Goal: Task Accomplishment & Management: Manage account settings

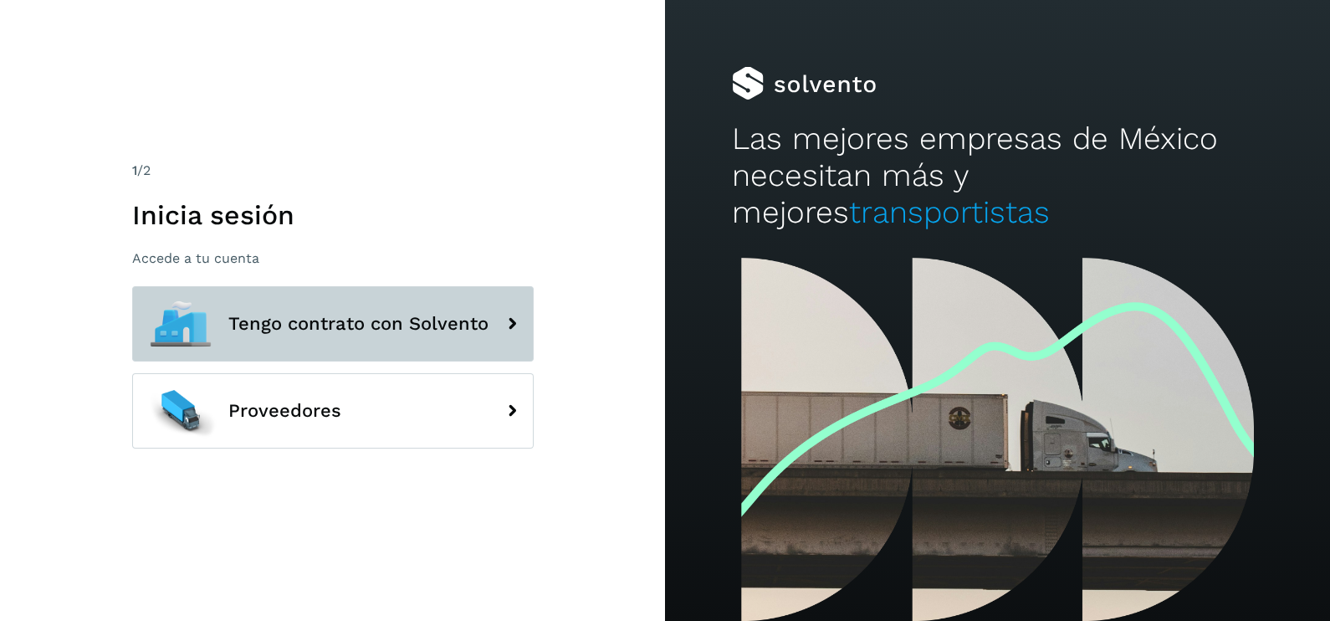
click at [313, 310] on button "Tengo contrato con Solvento" at bounding box center [333, 323] width 402 height 75
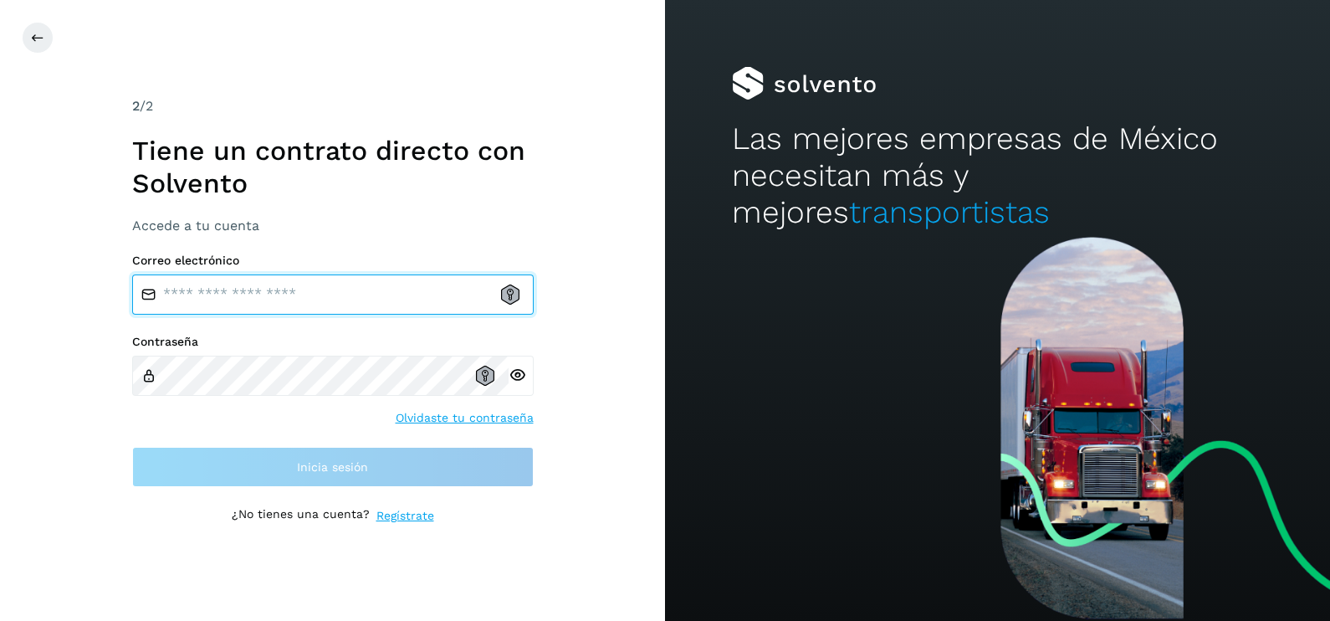
type input "**********"
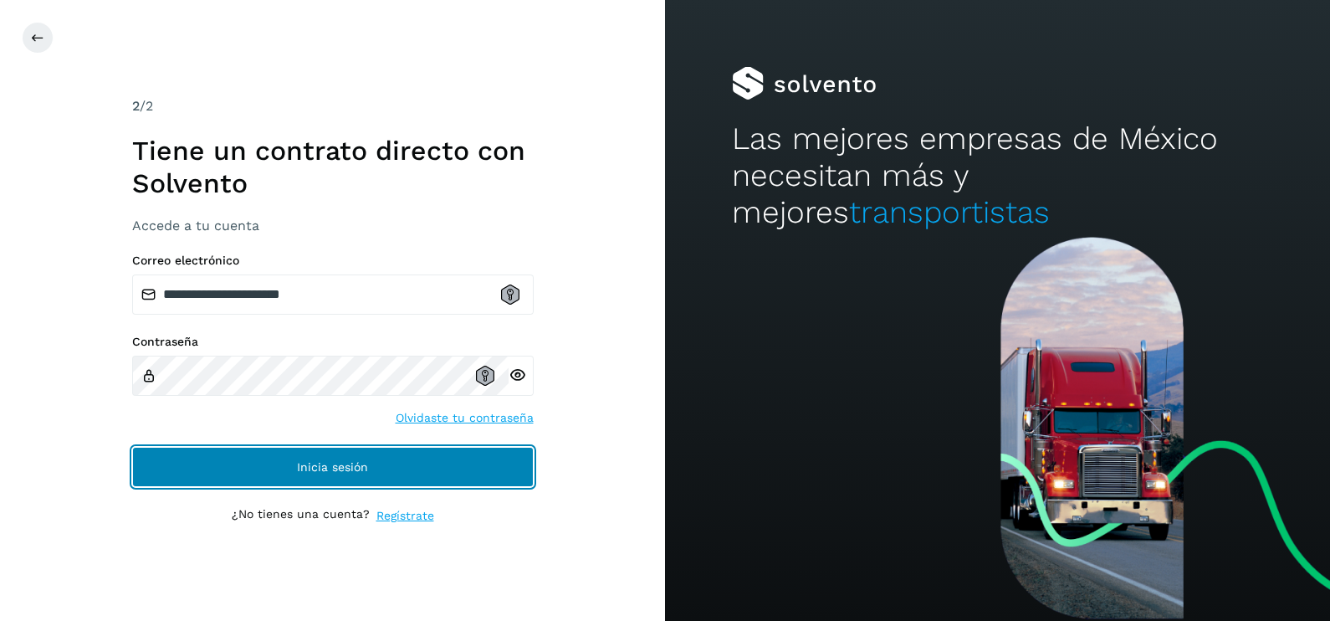
click at [322, 461] on span "Inicia sesión" at bounding box center [332, 467] width 71 height 12
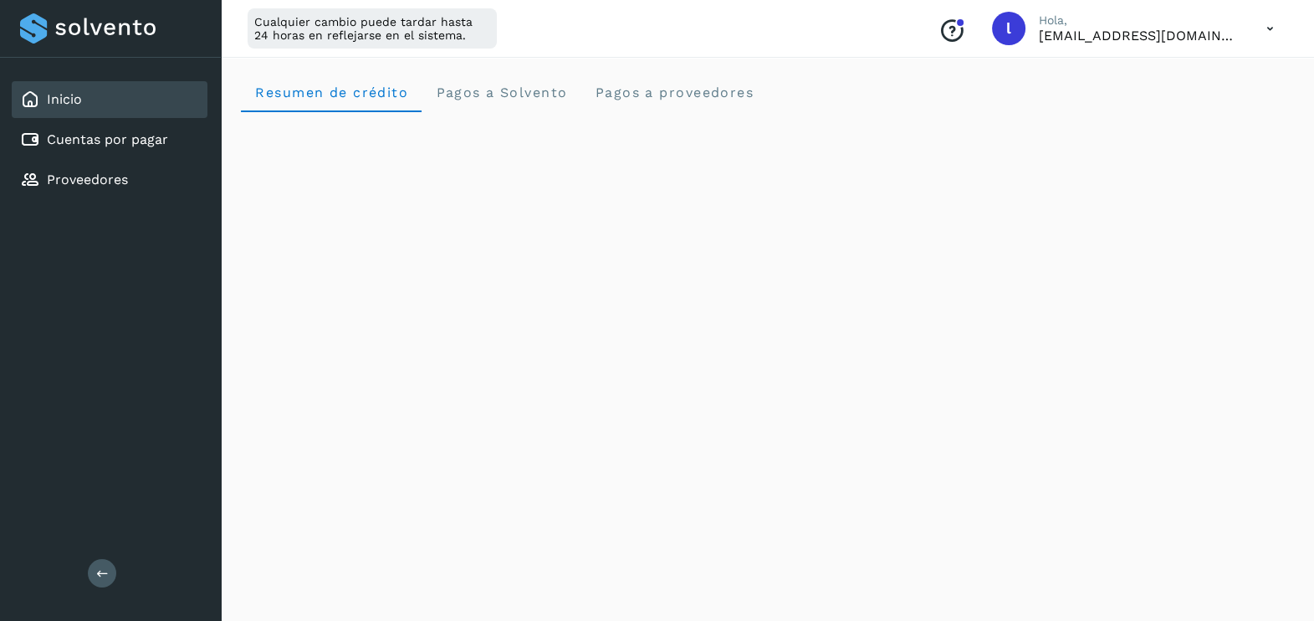
scroll to position [85, 0]
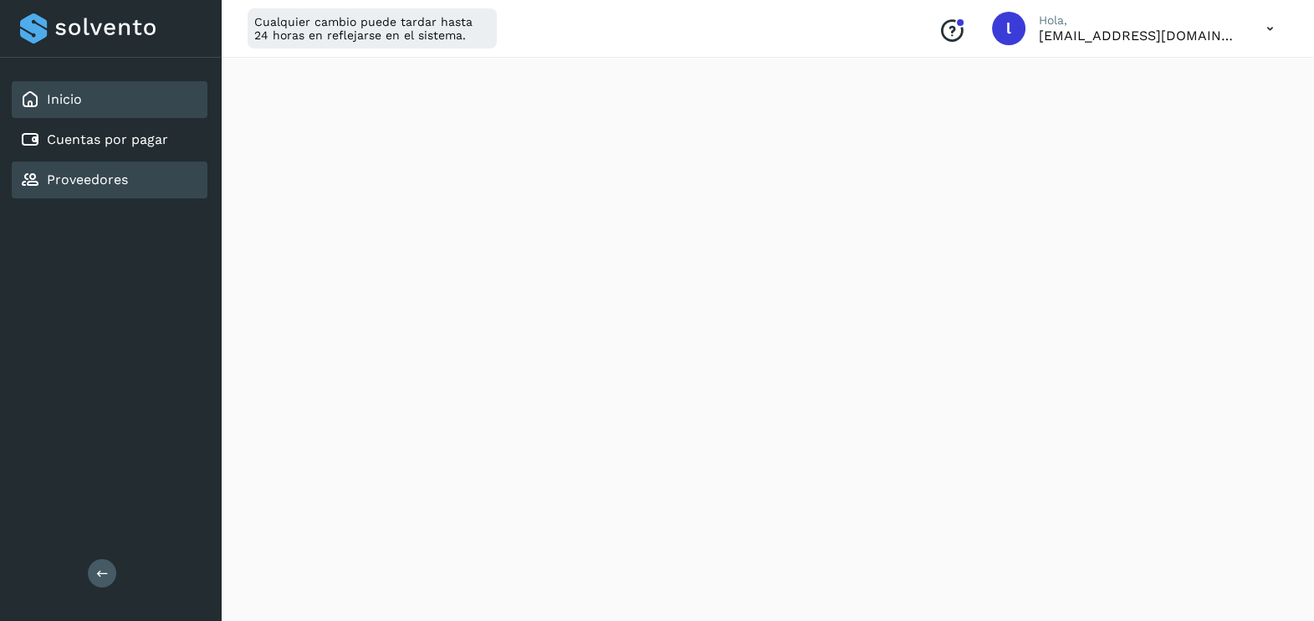
click at [157, 177] on div "Proveedores" at bounding box center [110, 179] width 196 height 37
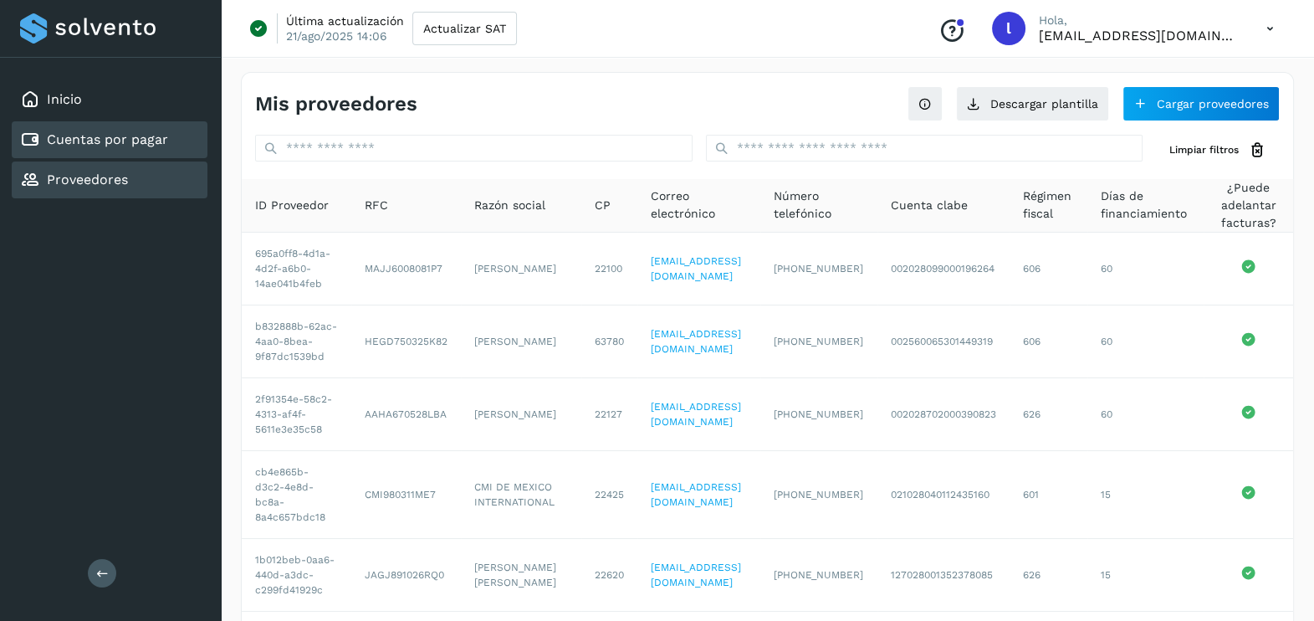
click at [138, 139] on link "Cuentas por pagar" at bounding box center [107, 139] width 121 height 16
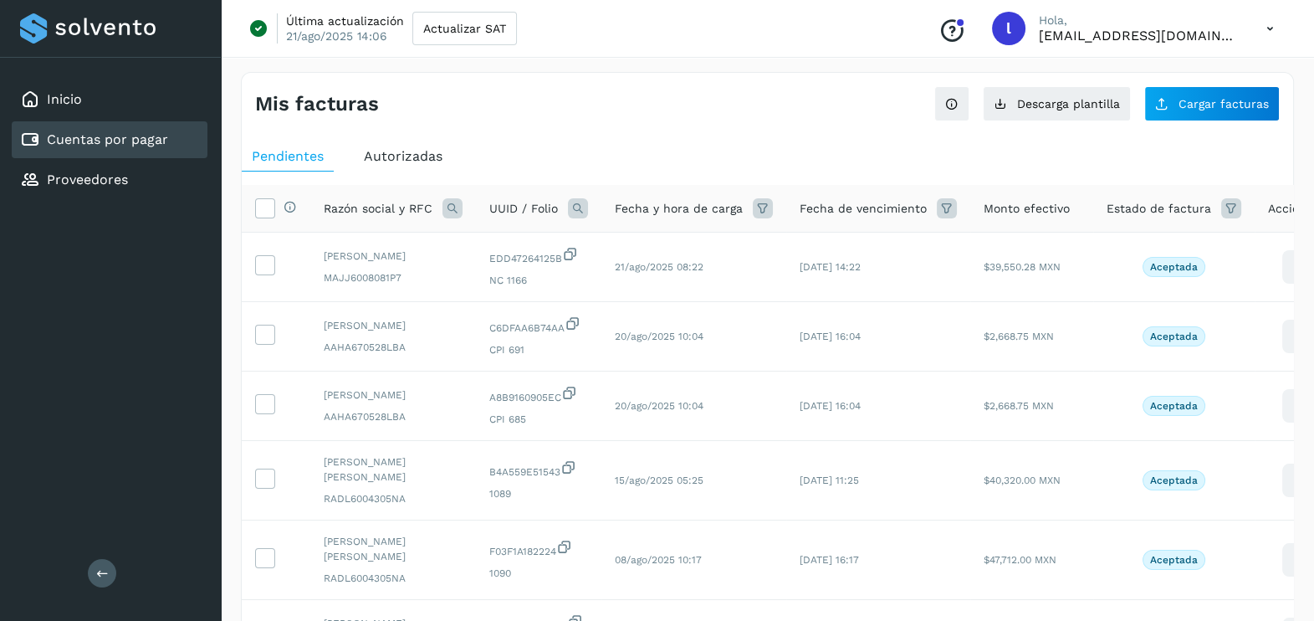
click at [412, 155] on span "Autorizadas" at bounding box center [403, 156] width 79 height 16
